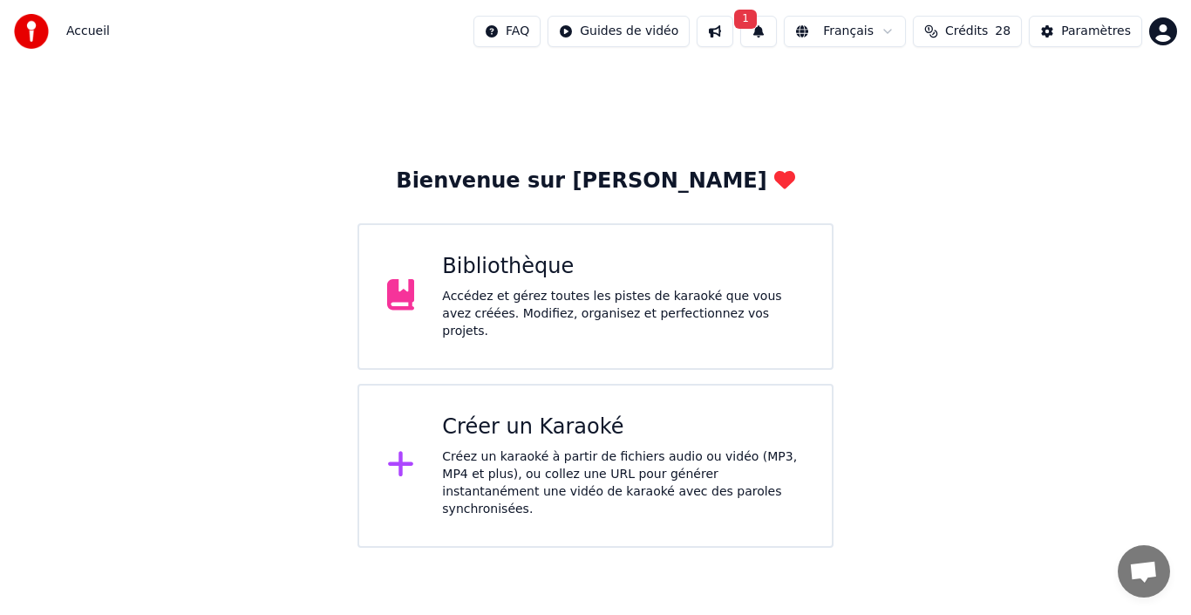
click at [773, 41] on button "1" at bounding box center [758, 31] width 37 height 31
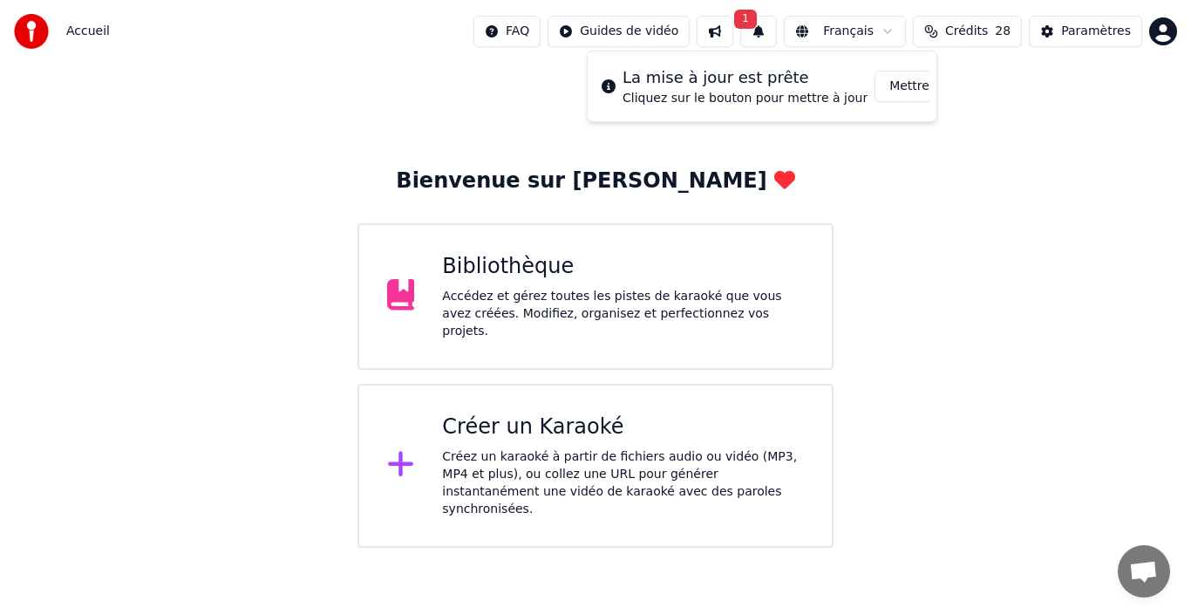
click at [886, 89] on button "Mettre à Jour" at bounding box center [928, 86] width 109 height 31
